Goal: Task Accomplishment & Management: Manage account settings

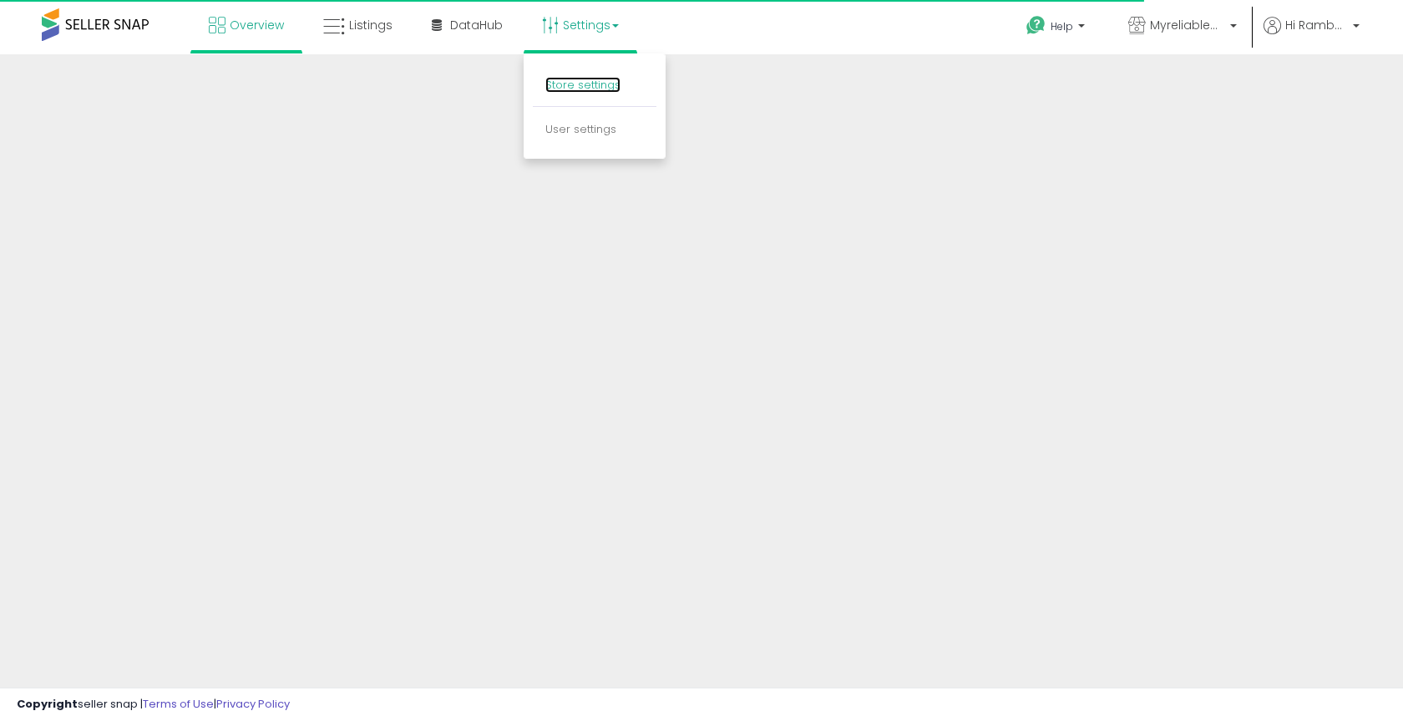
click at [562, 83] on link "Store settings" at bounding box center [582, 85] width 75 height 16
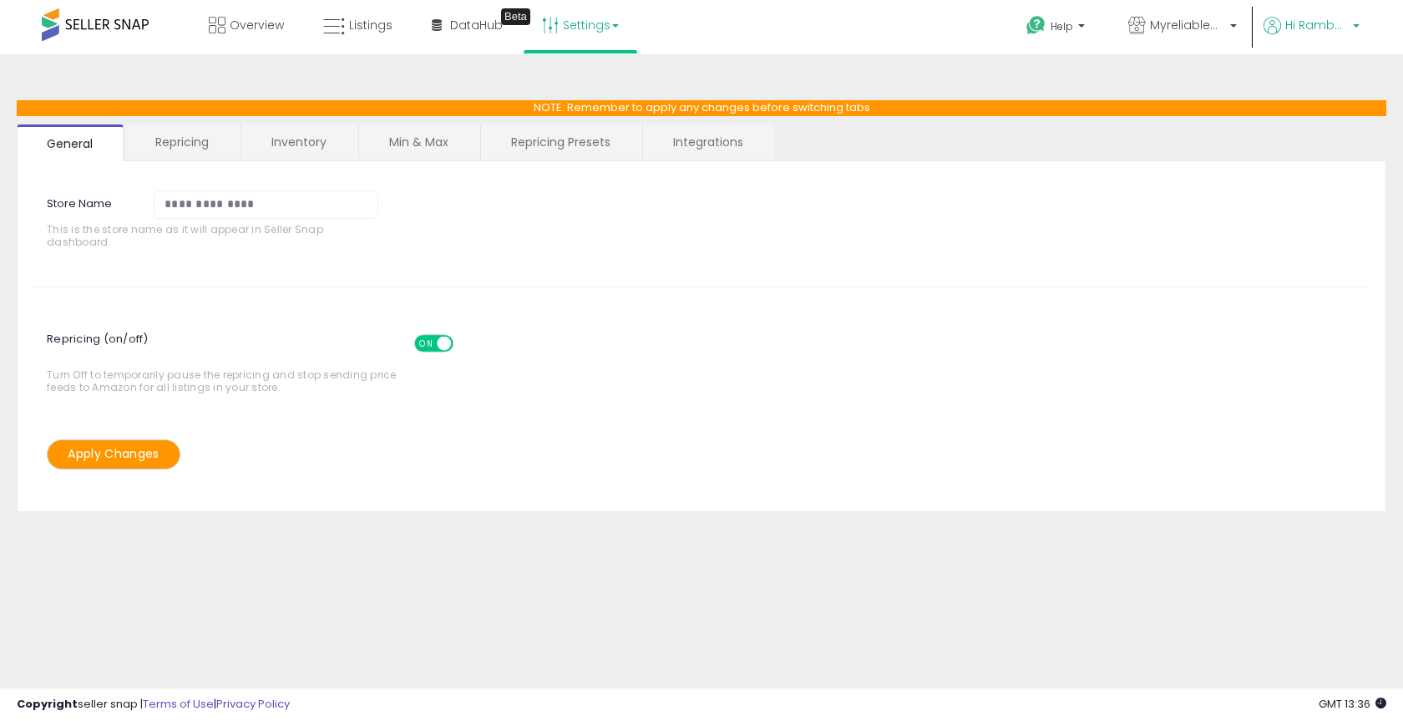
click at [1337, 25] on span "Hi Rambabu" at bounding box center [1317, 25] width 63 height 17
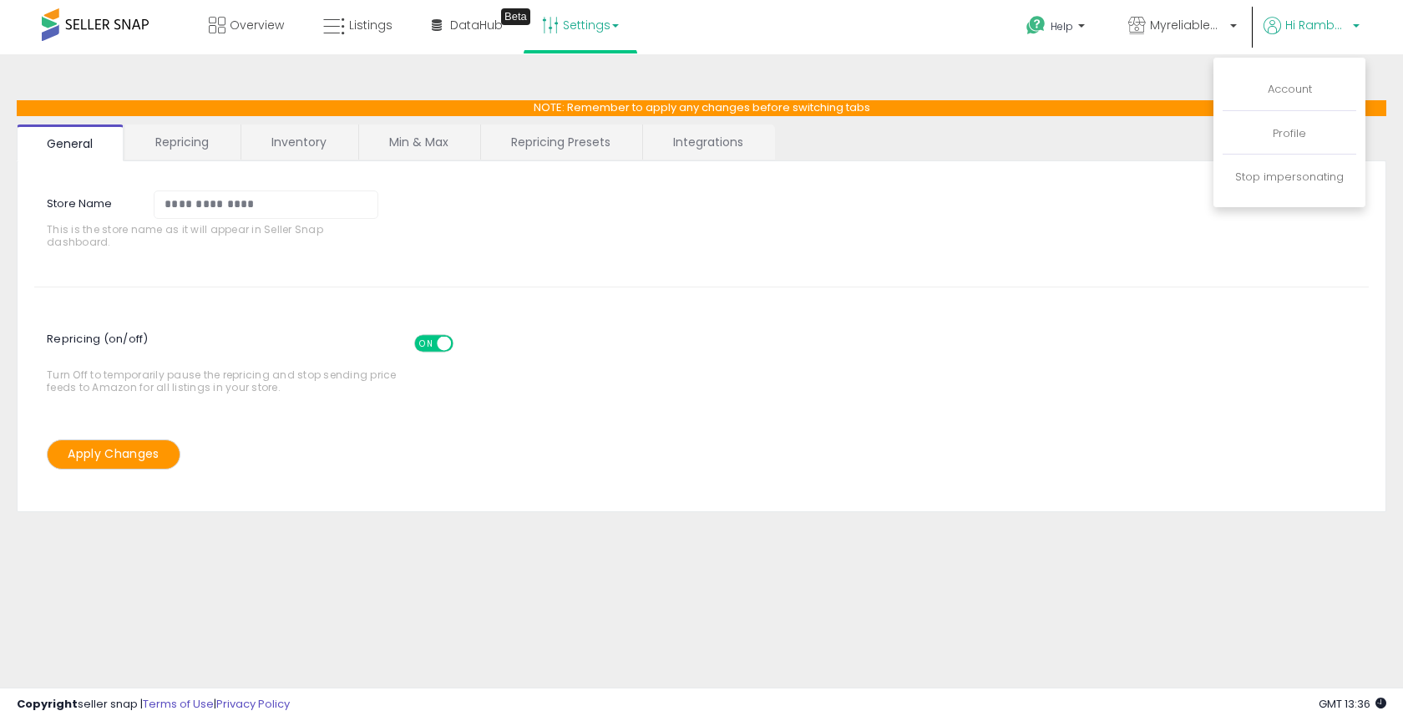
click at [568, 33] on link "Settings" at bounding box center [581, 25] width 102 height 50
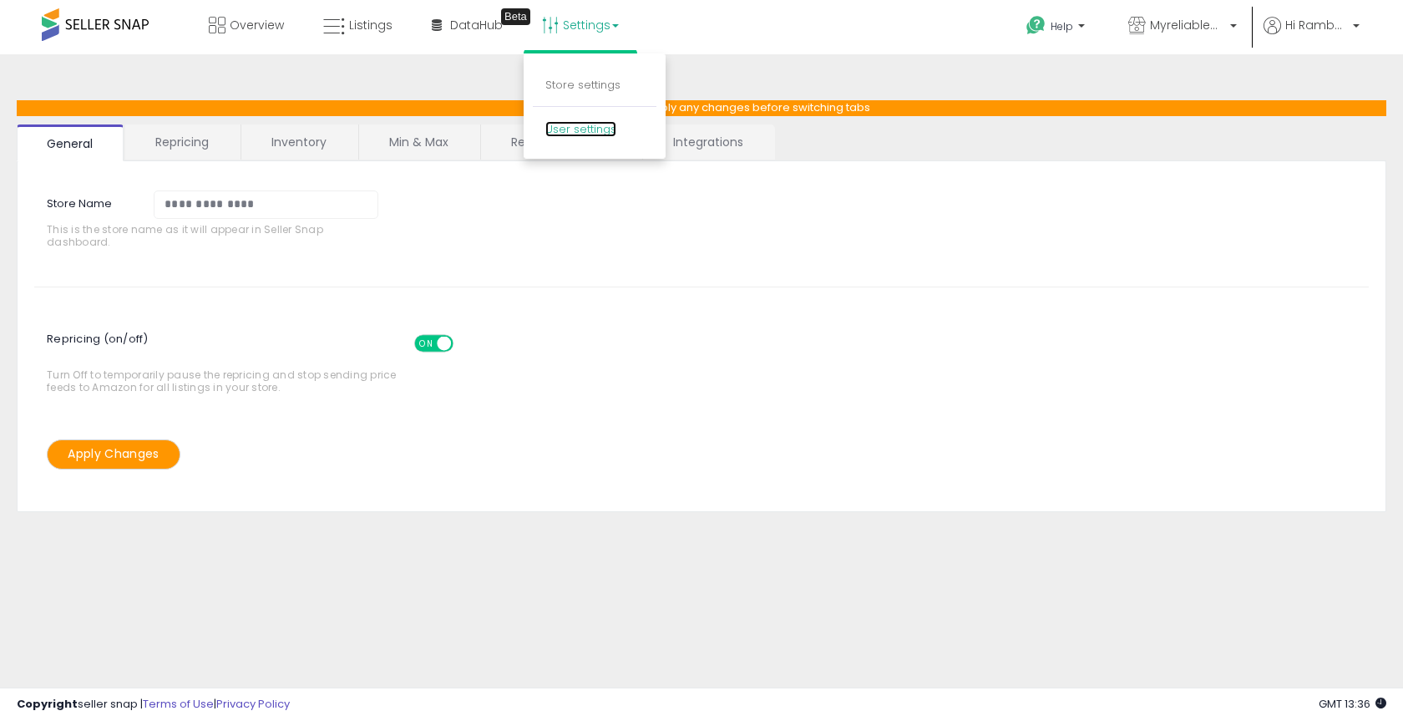
click at [567, 124] on link "User settings" at bounding box center [580, 129] width 71 height 16
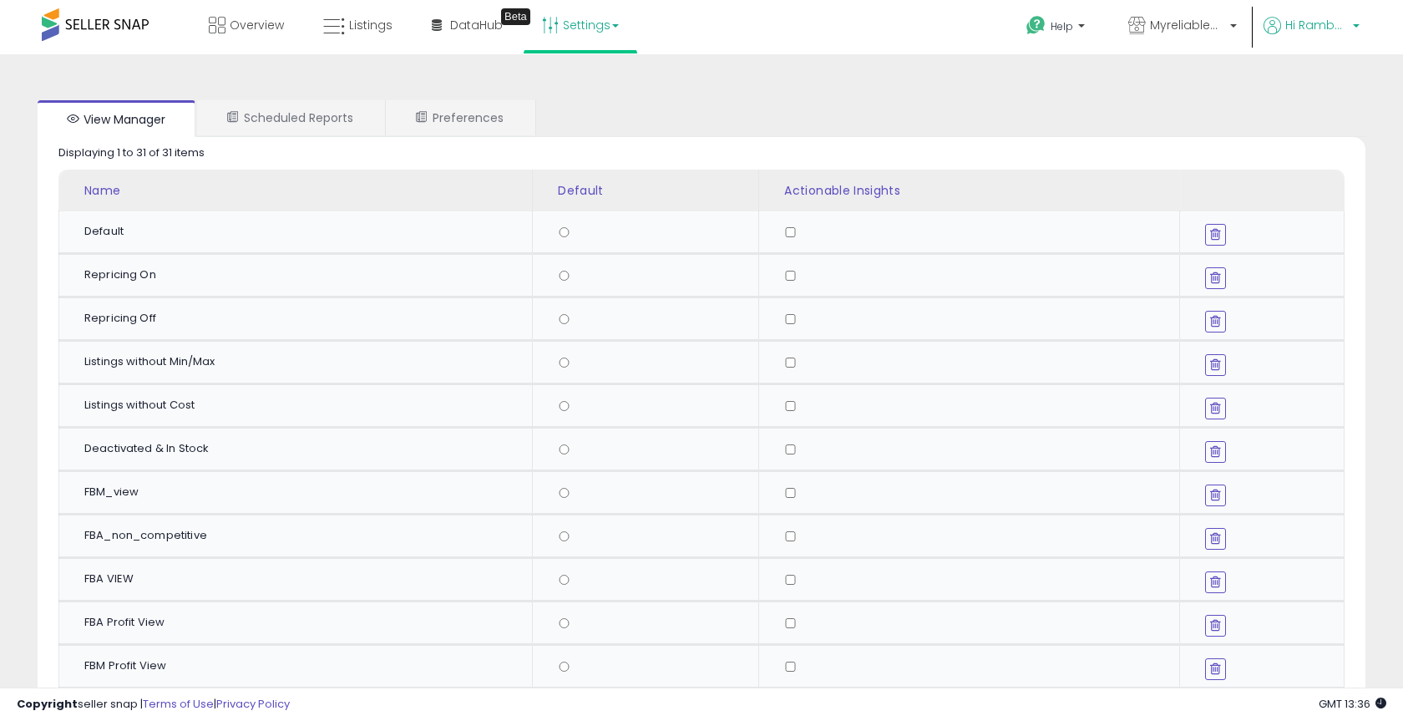
click at [1302, 23] on span "Hi Rambabu" at bounding box center [1317, 25] width 63 height 17
click at [1293, 89] on link "Account" at bounding box center [1290, 89] width 44 height 16
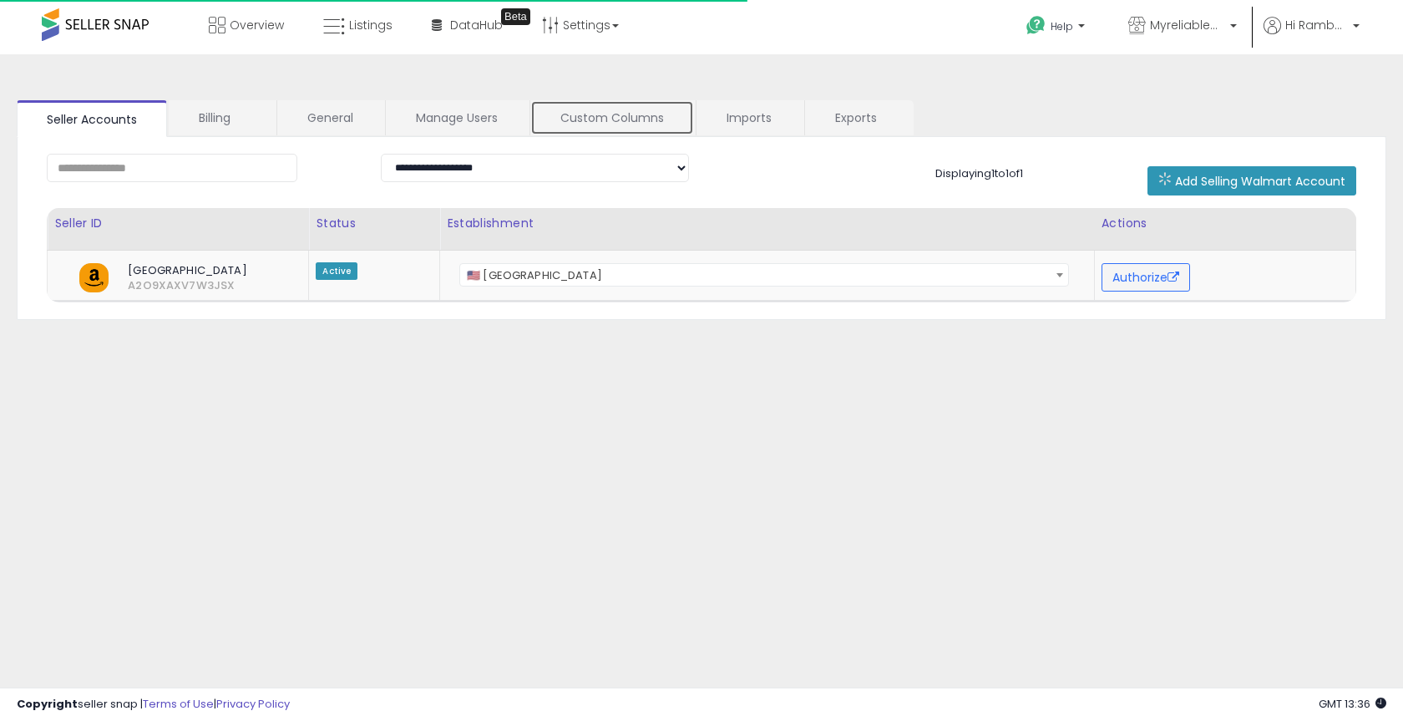
click at [599, 124] on link "Custom Columns" at bounding box center [612, 117] width 164 height 35
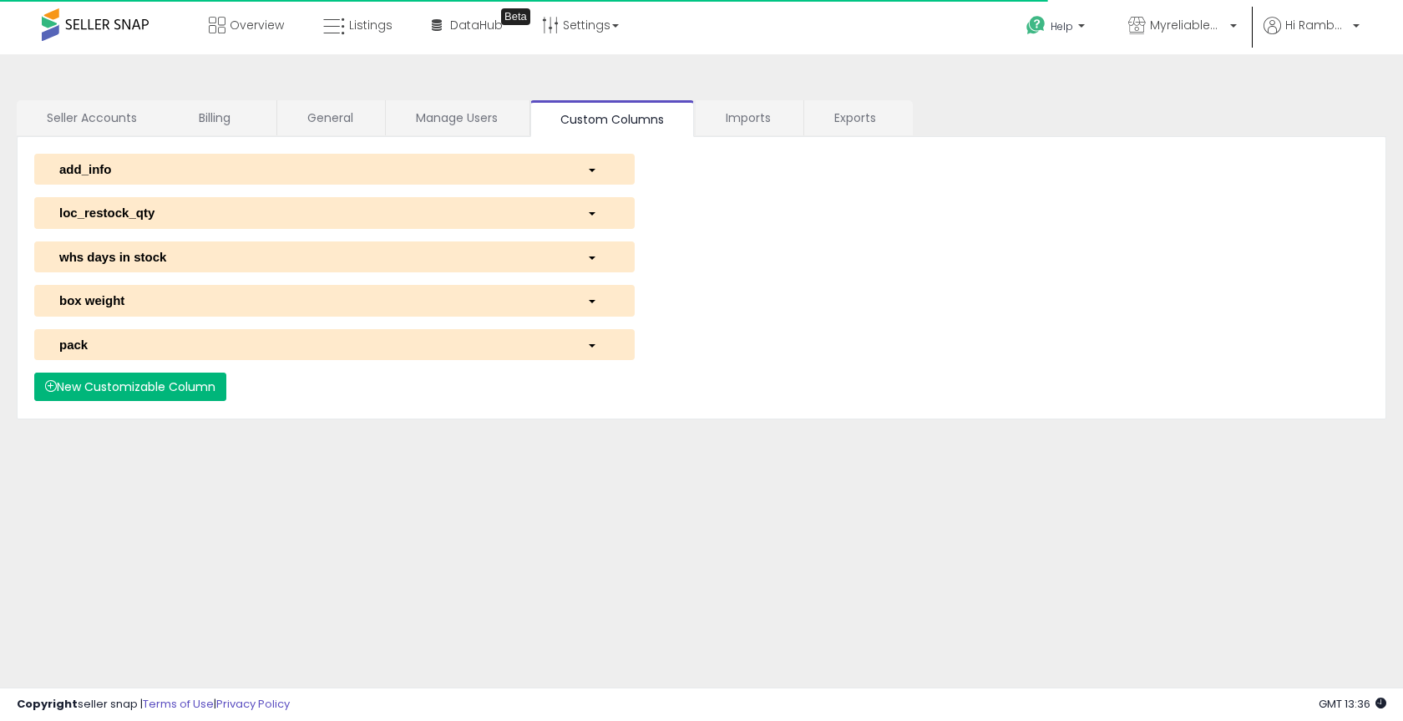
click at [149, 388] on button "New Customizable Column" at bounding box center [130, 387] width 192 height 28
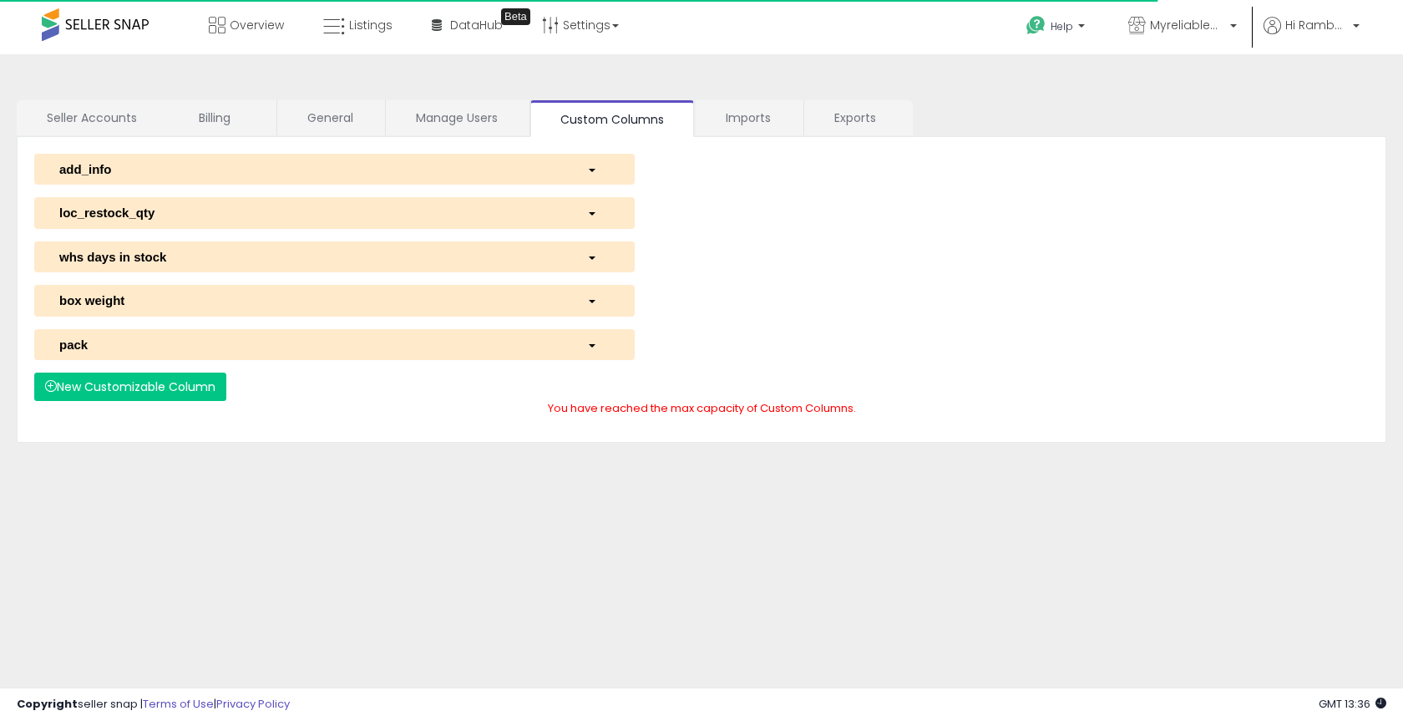
click at [347, 438] on div "**********" at bounding box center [702, 290] width 1370 height 306
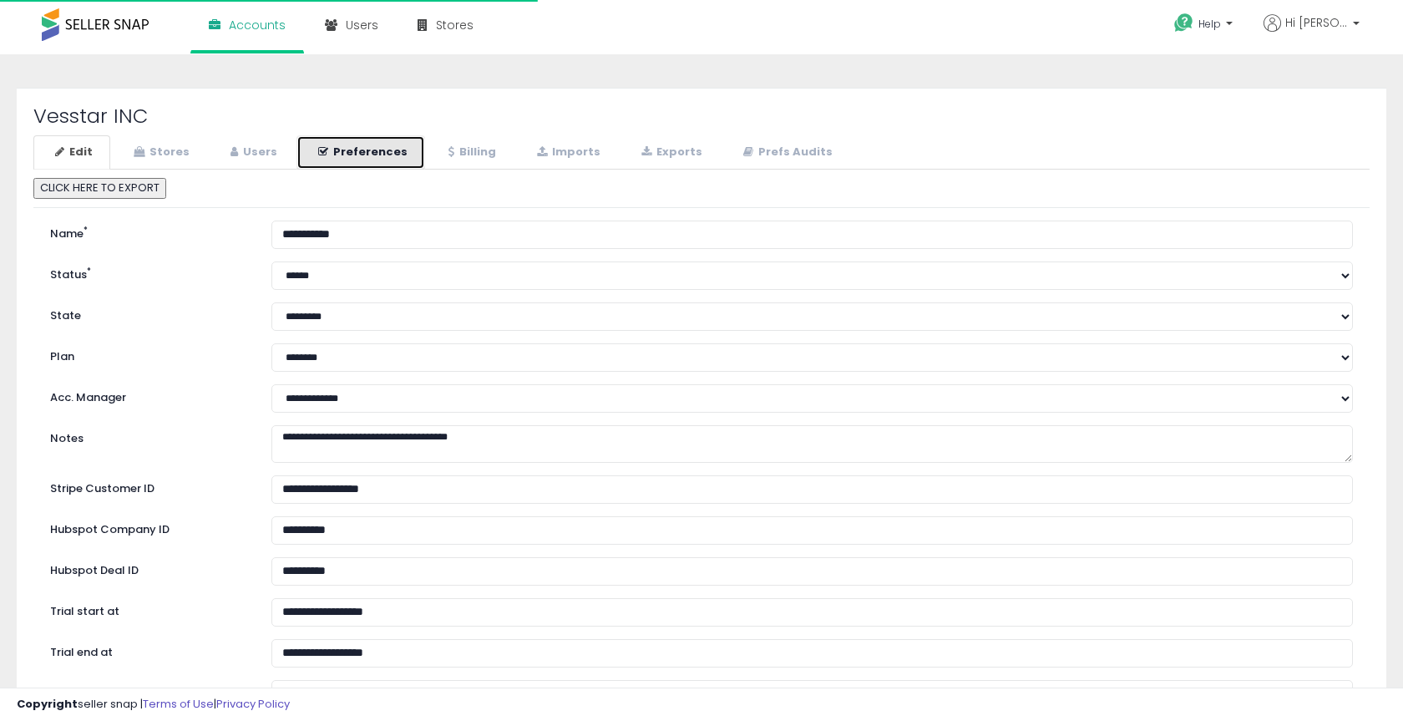
click at [383, 156] on link "Preferences" at bounding box center [361, 152] width 129 height 34
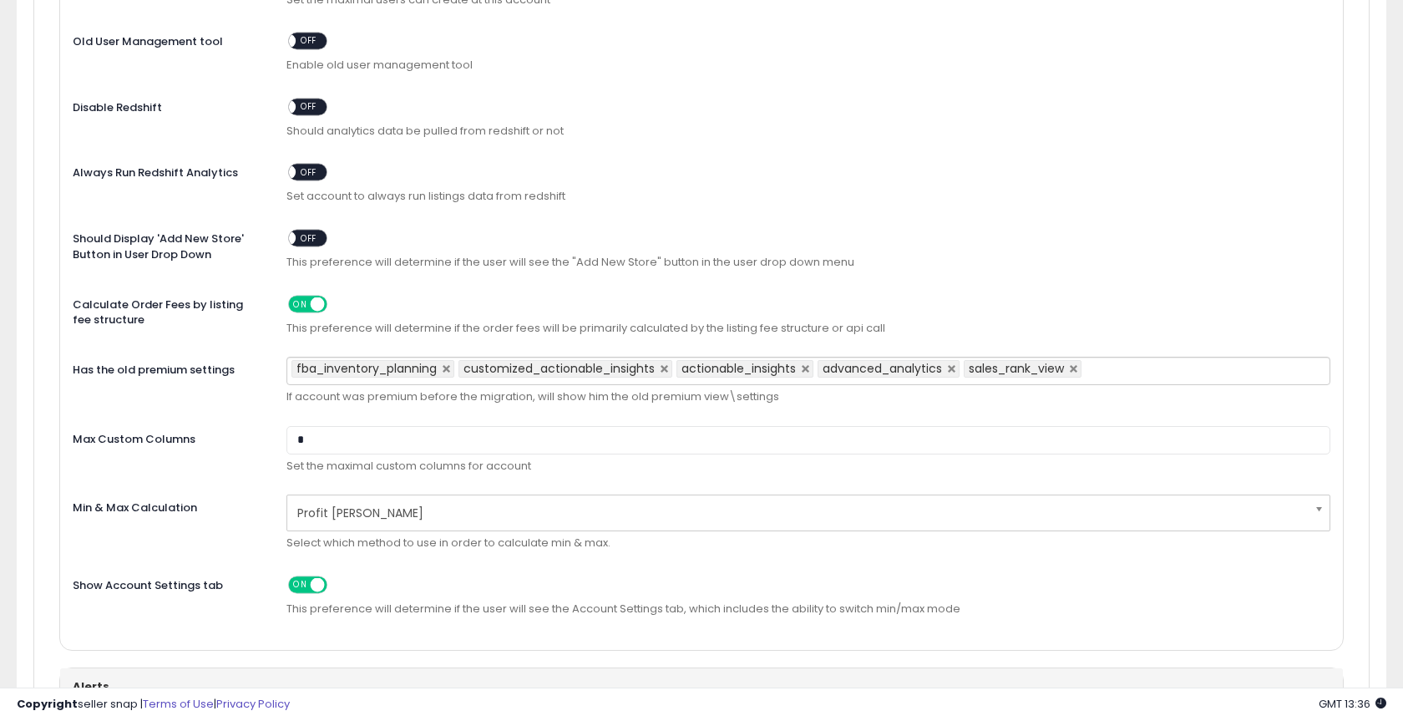
scroll to position [1064, 0]
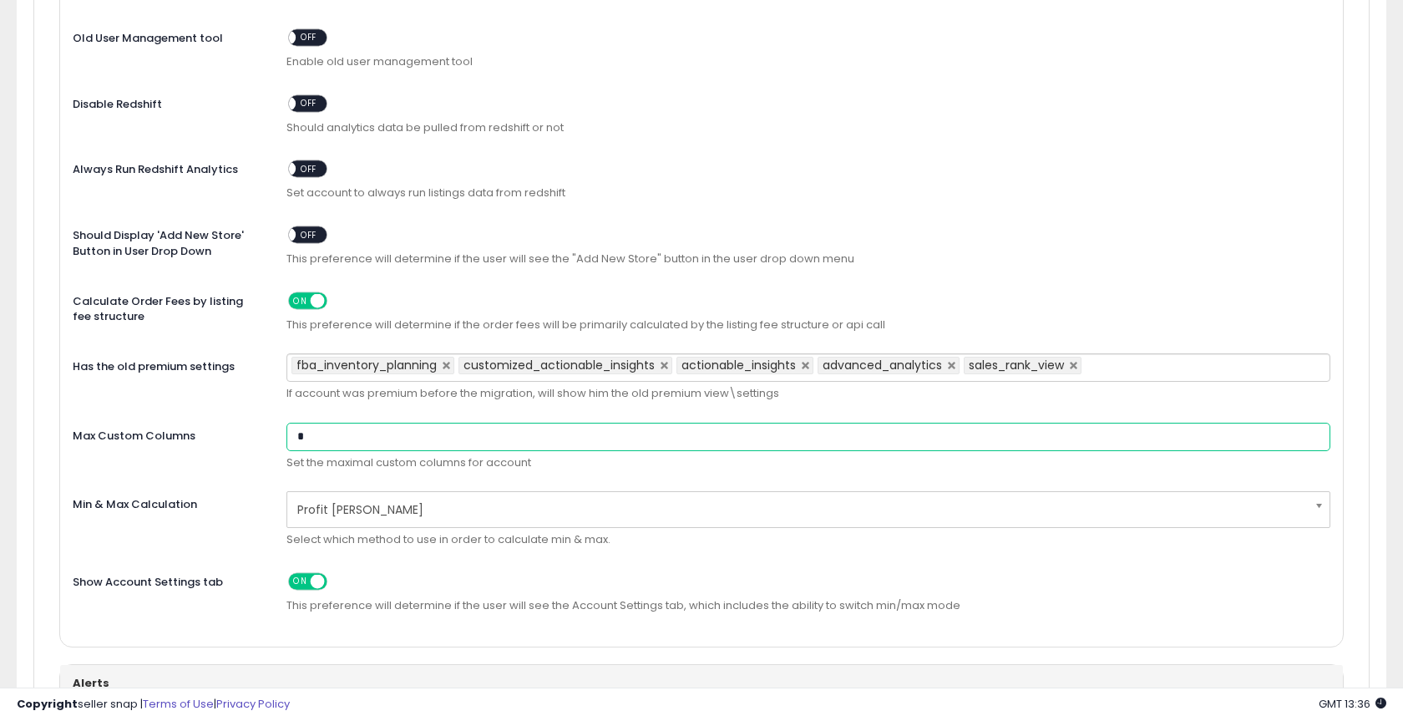
drag, startPoint x: 317, startPoint y: 419, endPoint x: 277, endPoint y: 420, distance: 39.3
click at [277, 423] on div "* Set the maximal custom columns for account" at bounding box center [808, 451] width 1069 height 57
type input "**"
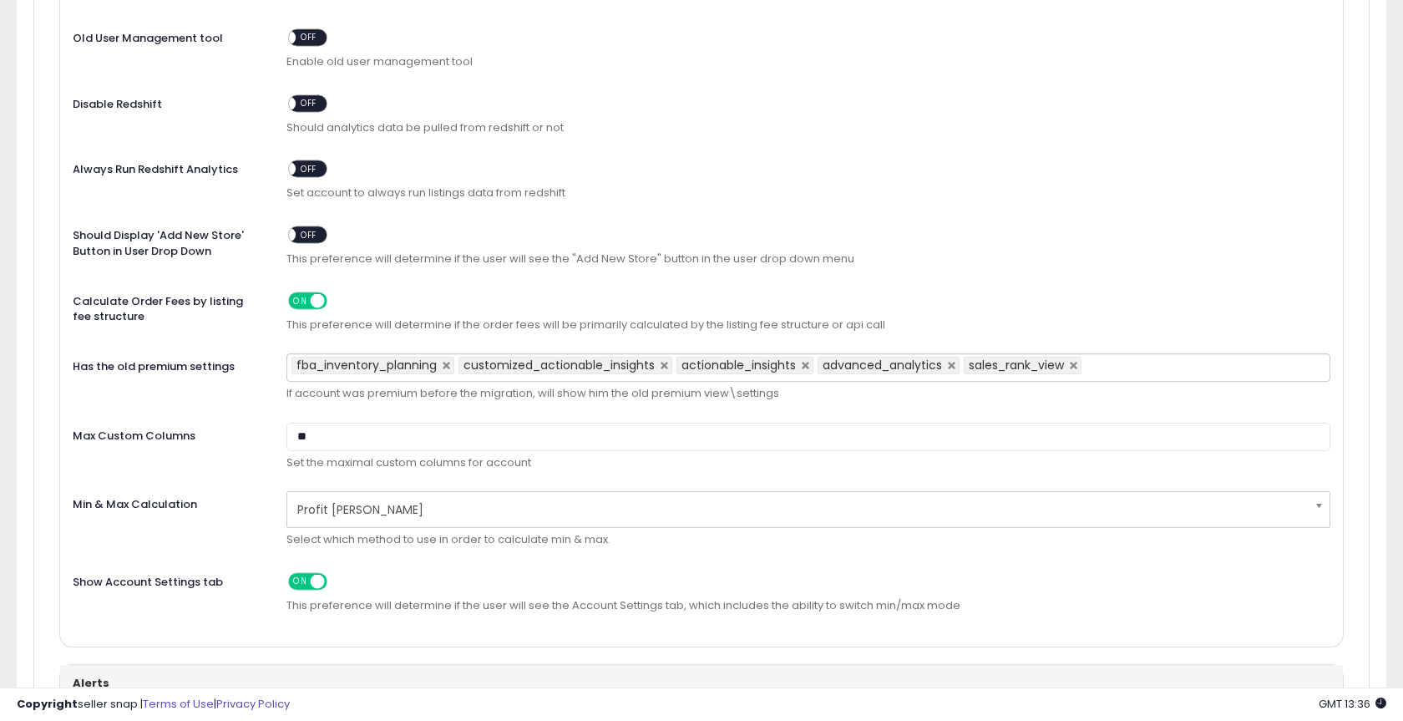
click at [155, 431] on div "Max Custom Columns ** Set the maximal custom columns for account" at bounding box center [701, 451] width 1283 height 57
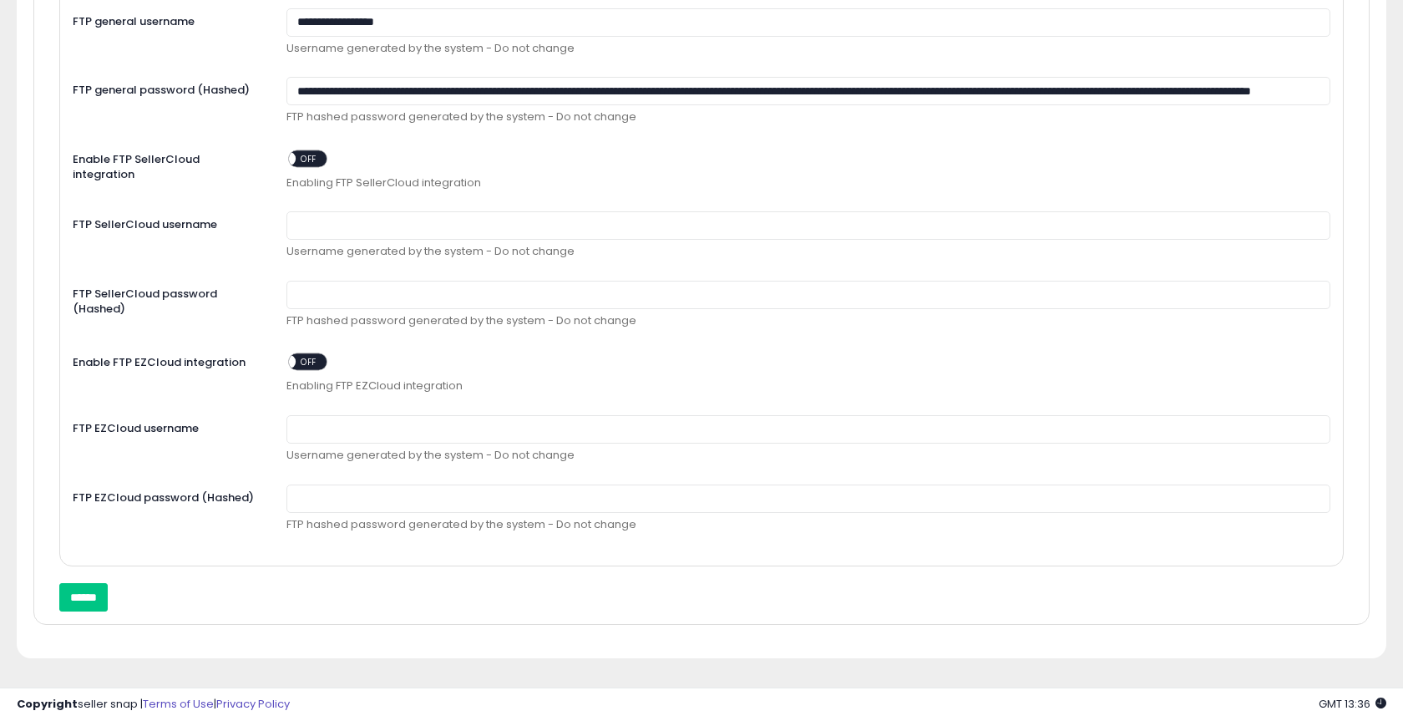
scroll to position [2066, 0]
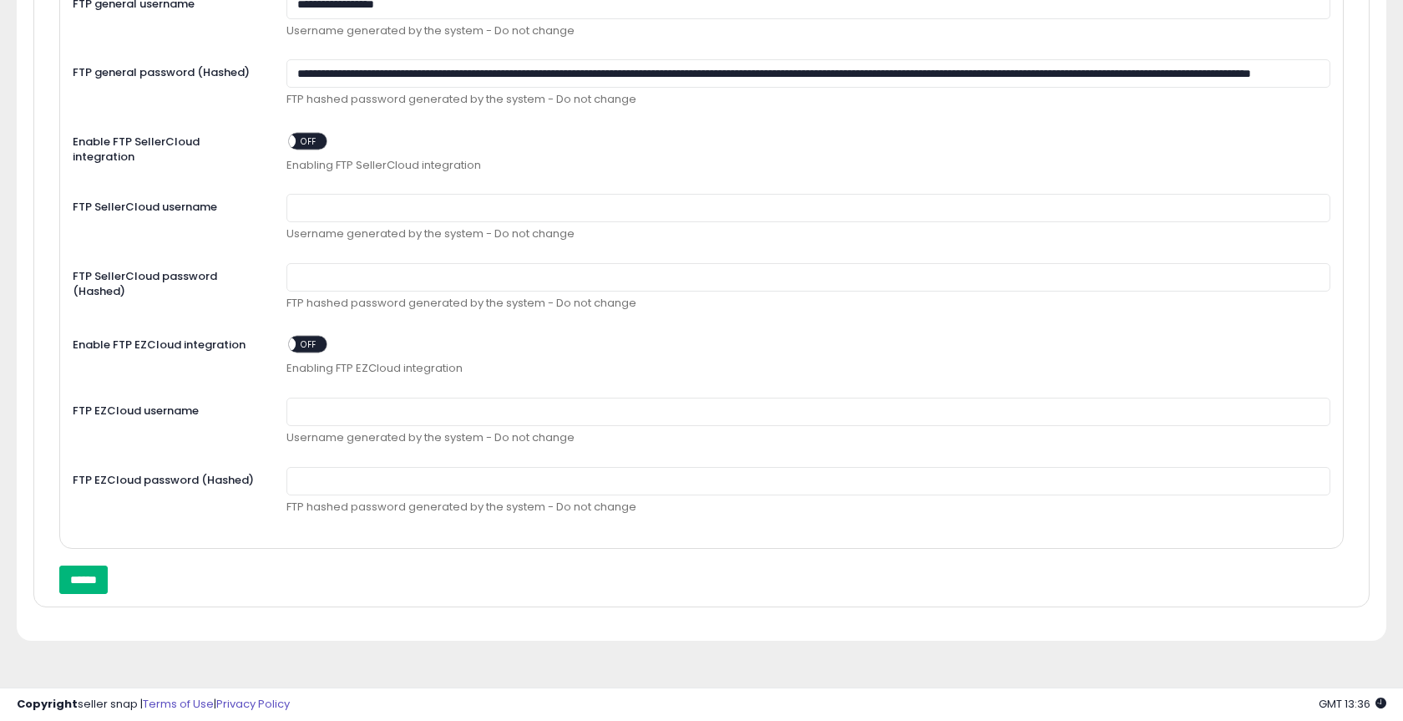
click at [98, 566] on input "******" at bounding box center [83, 580] width 48 height 28
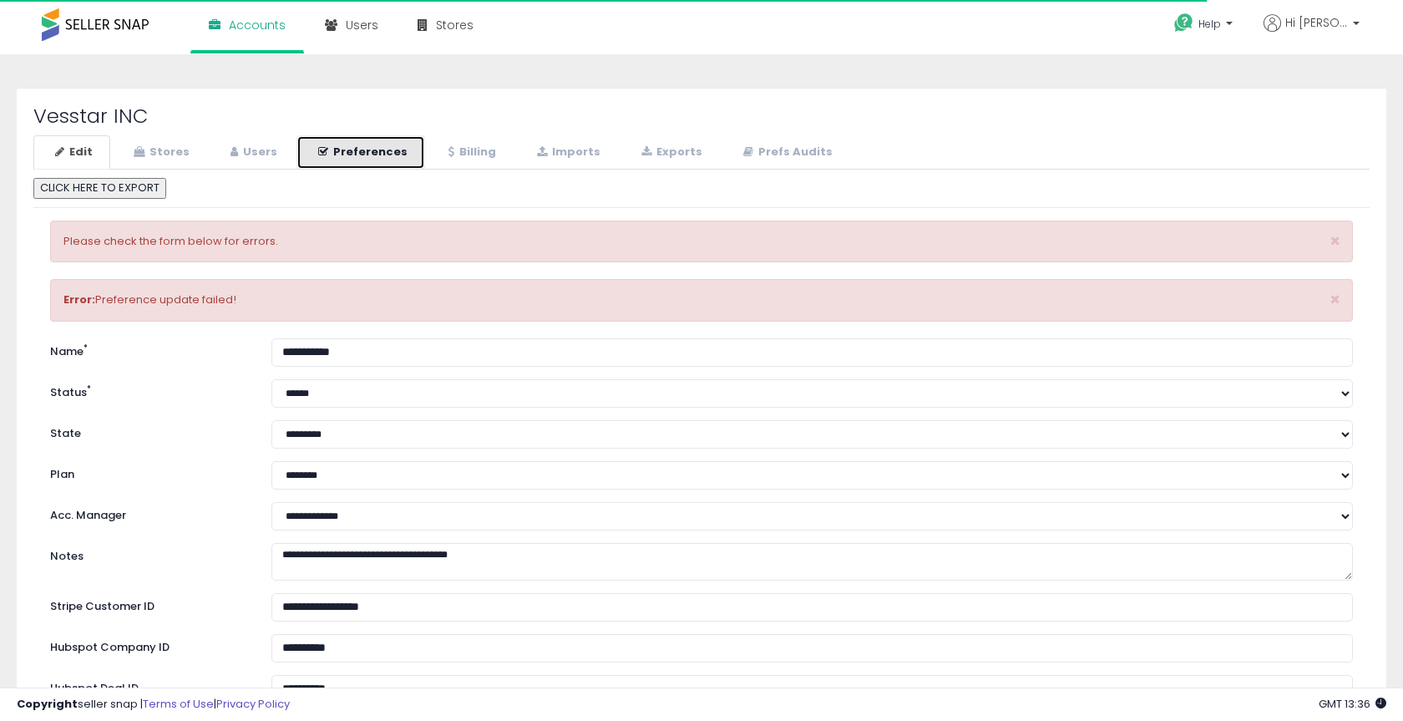
click at [350, 141] on link "Preferences" at bounding box center [361, 152] width 129 height 34
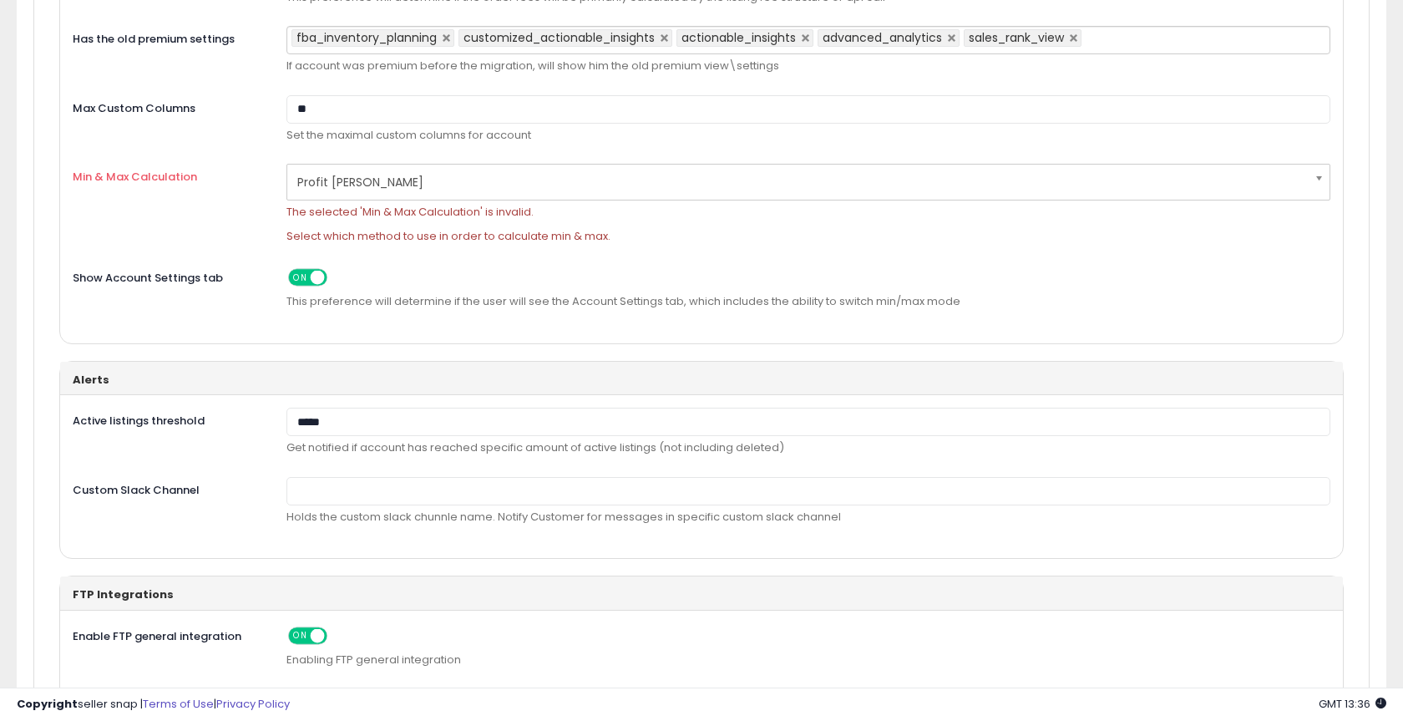
scroll to position [1602, 0]
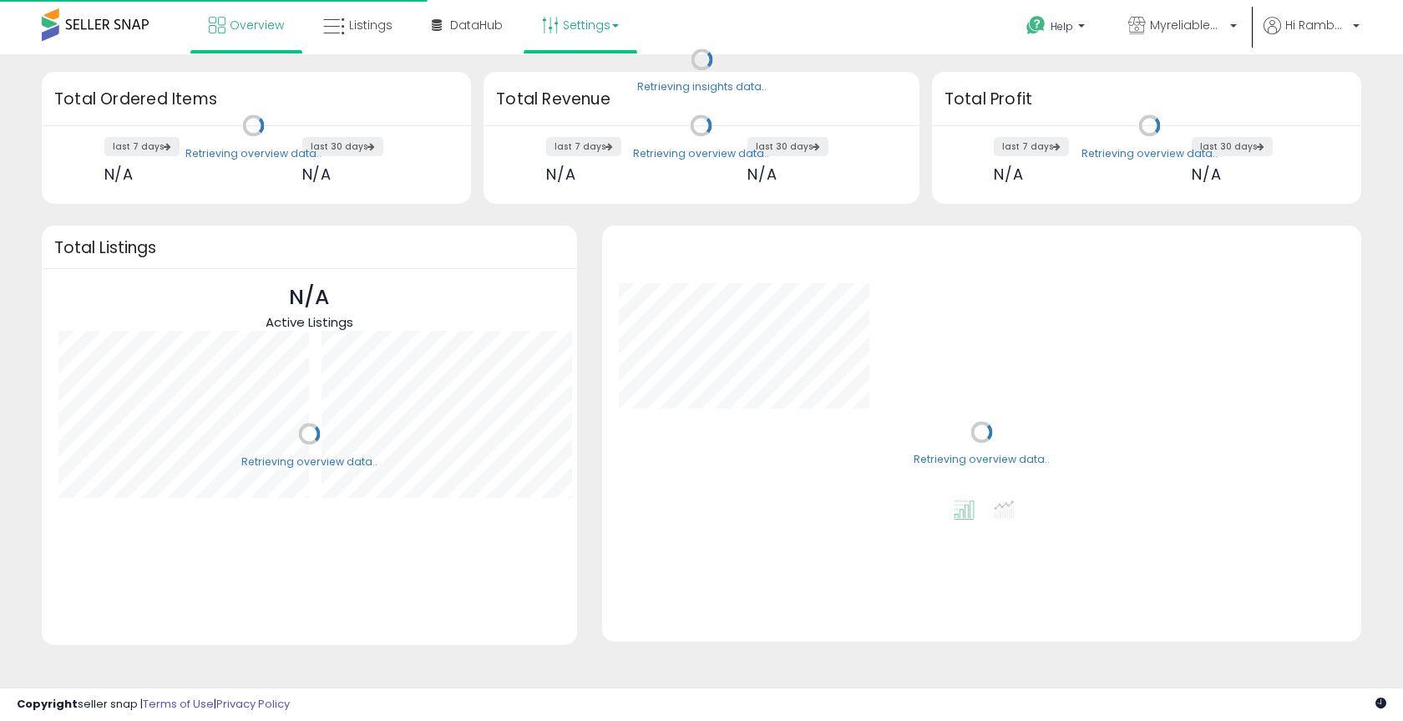
click at [576, 39] on link "Settings" at bounding box center [581, 25] width 102 height 50
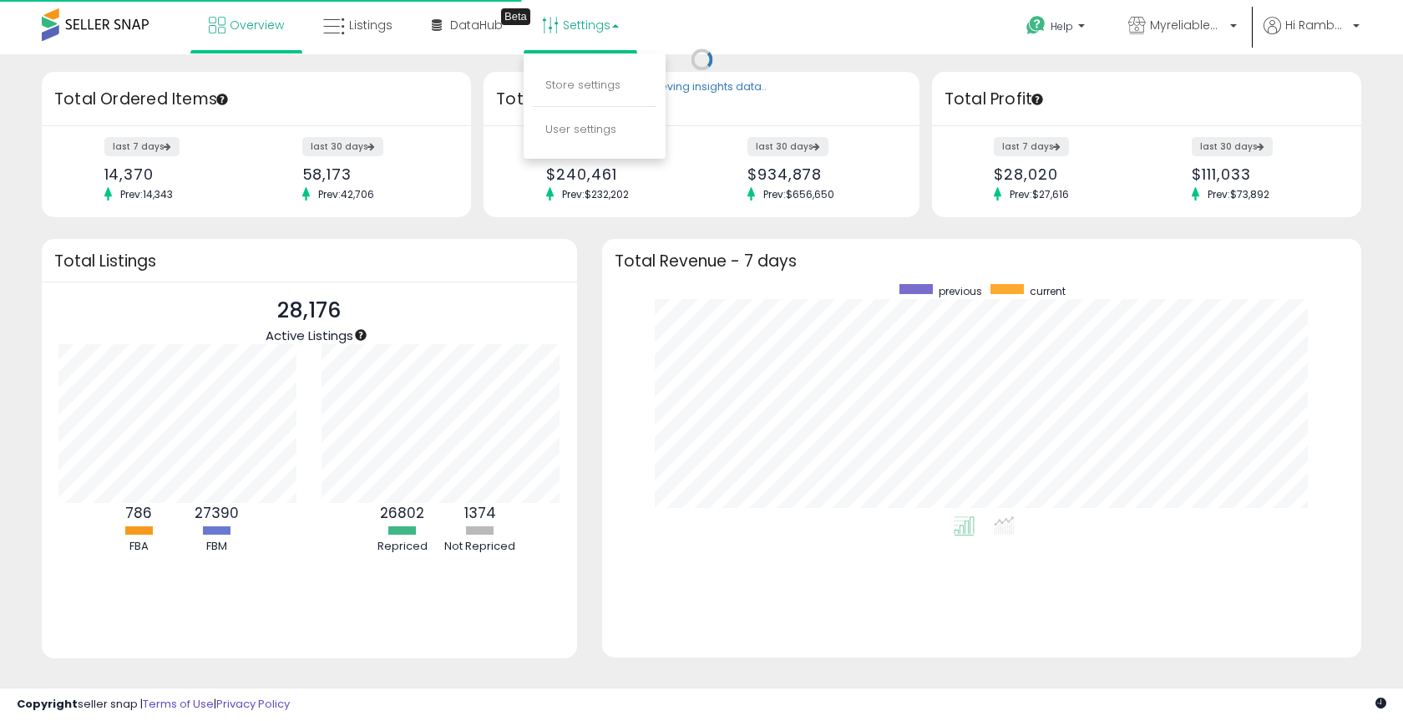
scroll to position [232, 725]
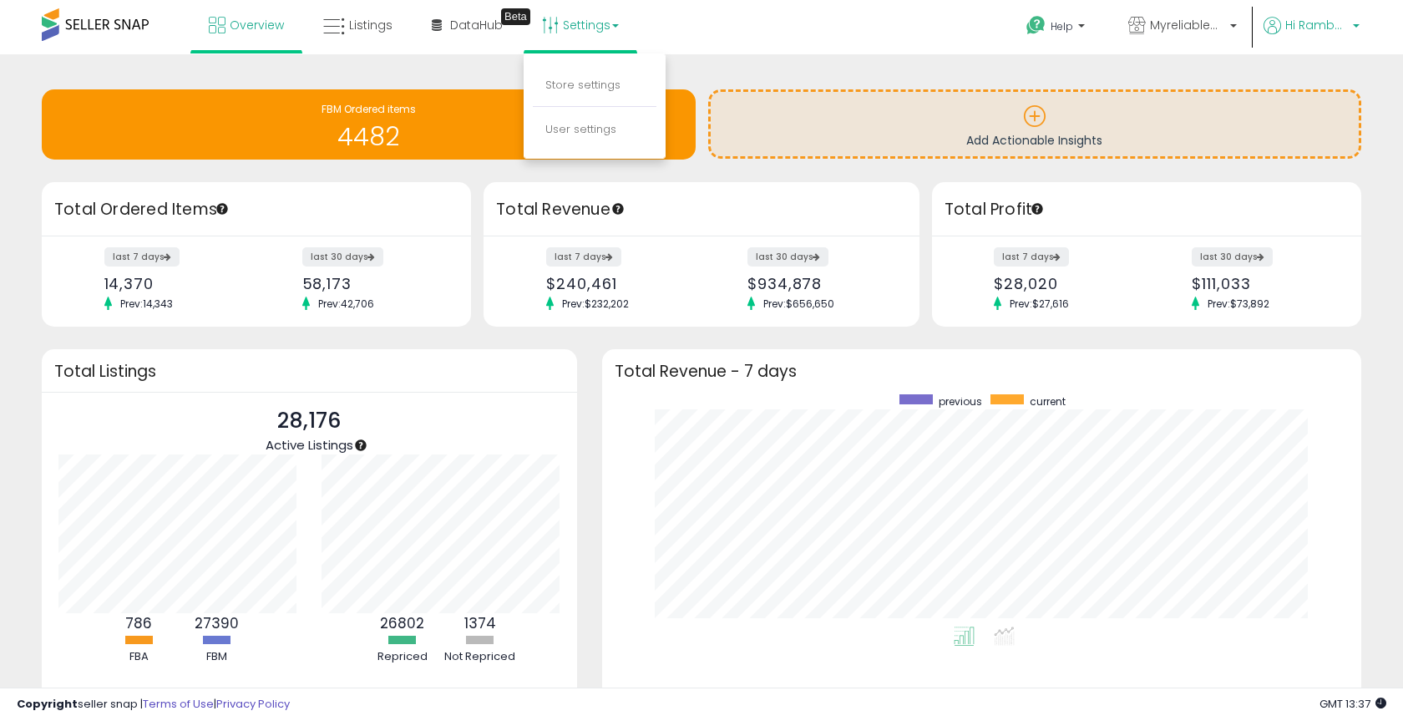
click at [1344, 21] on span "Hi Rambabu" at bounding box center [1317, 25] width 63 height 17
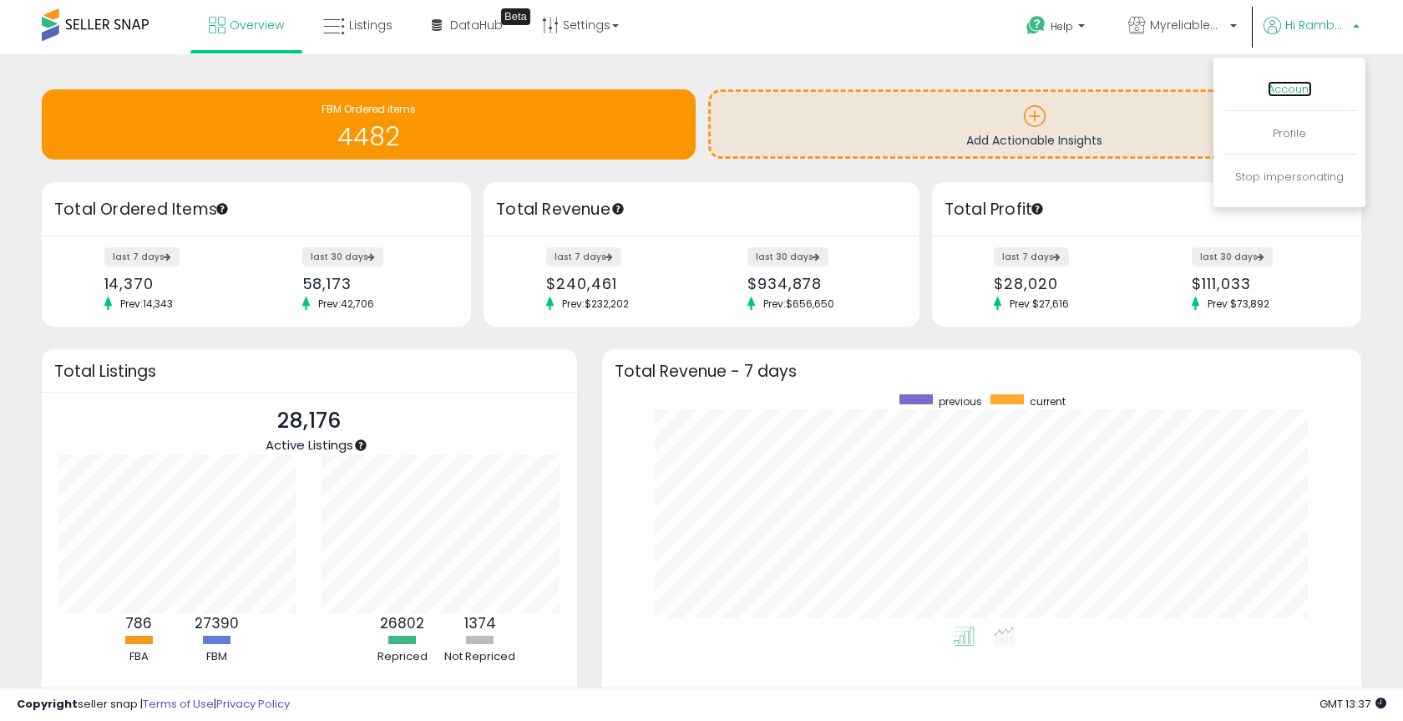
click at [1290, 89] on link "Account" at bounding box center [1290, 89] width 44 height 16
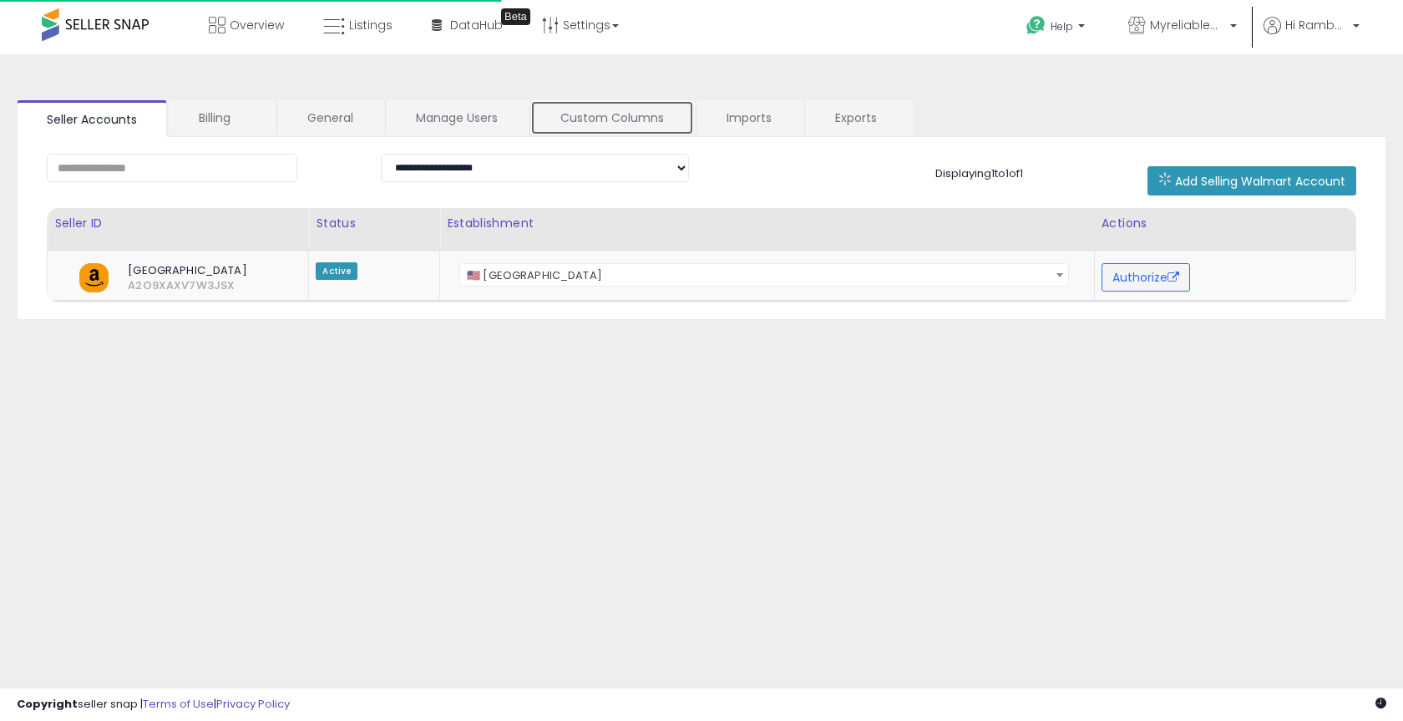
click at [614, 118] on link "Custom Columns" at bounding box center [612, 117] width 164 height 35
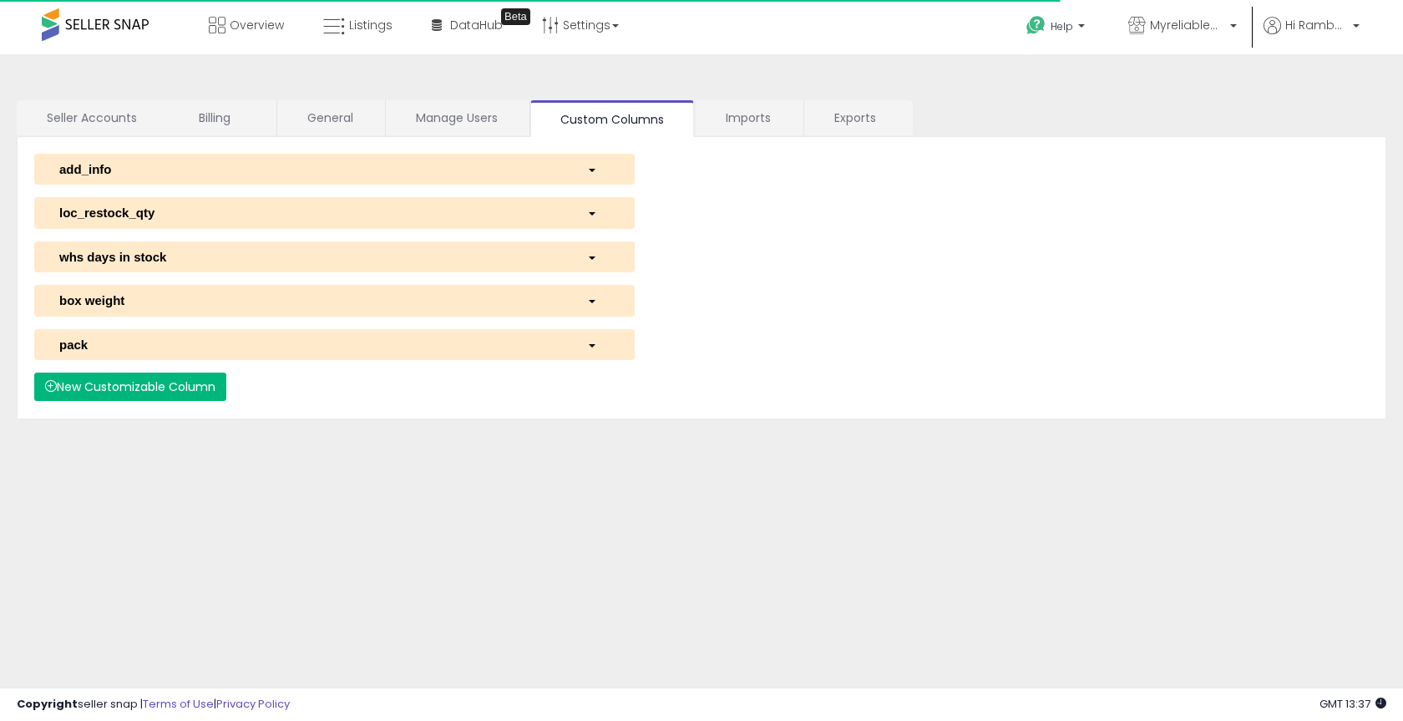
click at [185, 391] on button "New Customizable Column" at bounding box center [130, 387] width 192 height 28
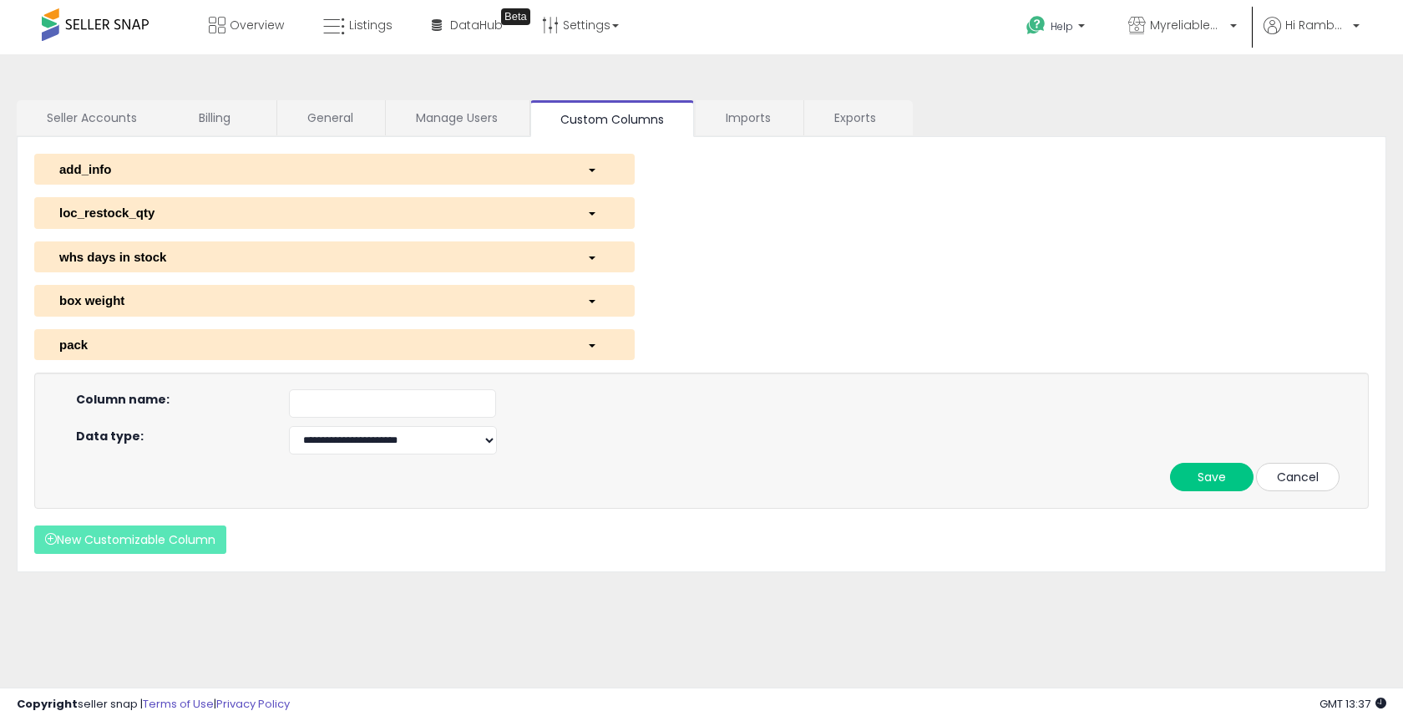
click at [1291, 472] on button "Cancel" at bounding box center [1298, 477] width 84 height 28
